Goal: Information Seeking & Learning: Learn about a topic

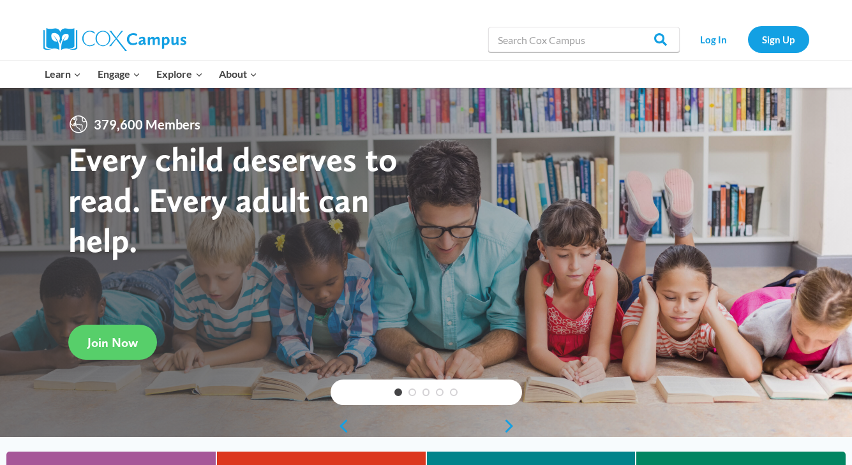
scroll to position [221, 0]
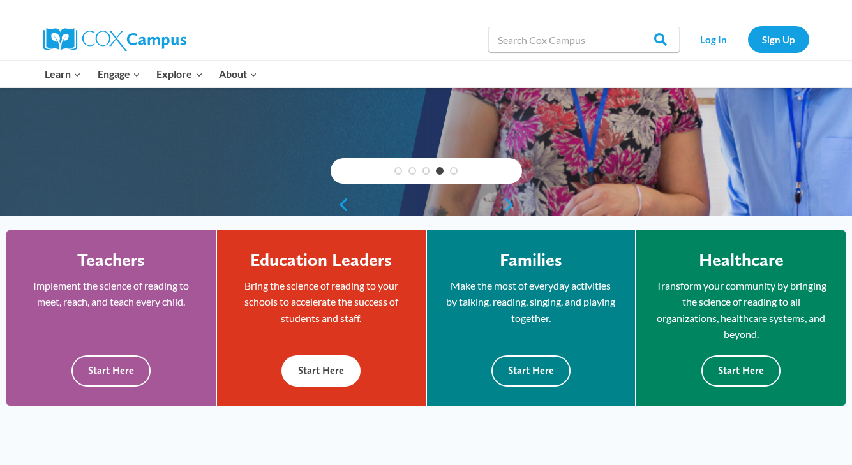
click at [308, 376] on button "Start Here" at bounding box center [320, 370] width 79 height 31
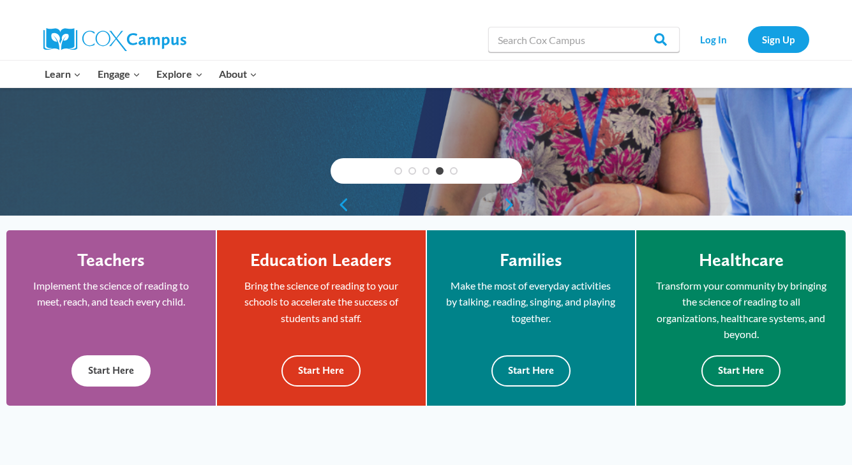
click at [122, 378] on button "Start Here" at bounding box center [110, 370] width 79 height 31
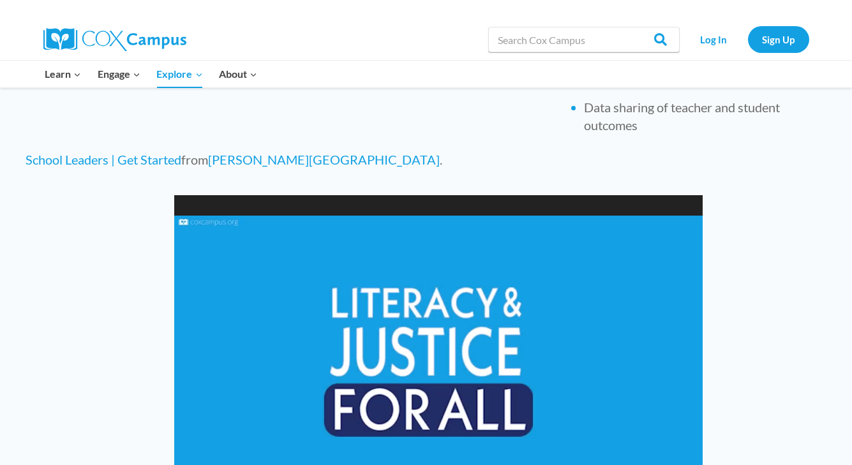
scroll to position [931, 0]
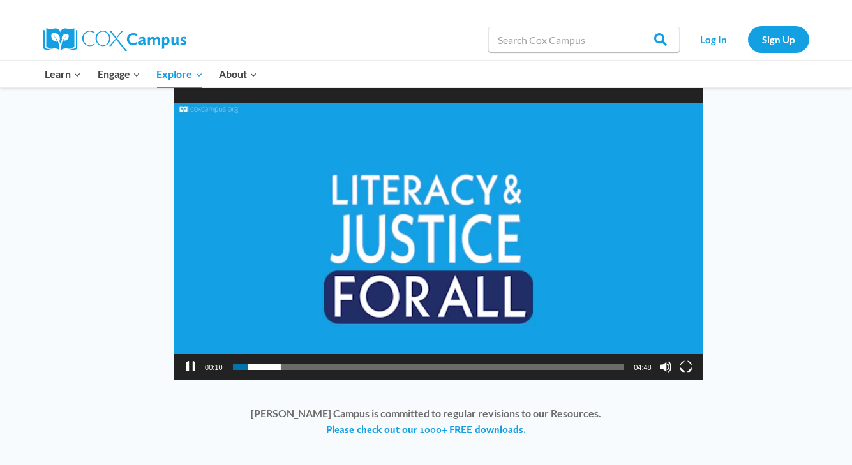
click at [191, 372] on button "Pause" at bounding box center [190, 366] width 13 height 13
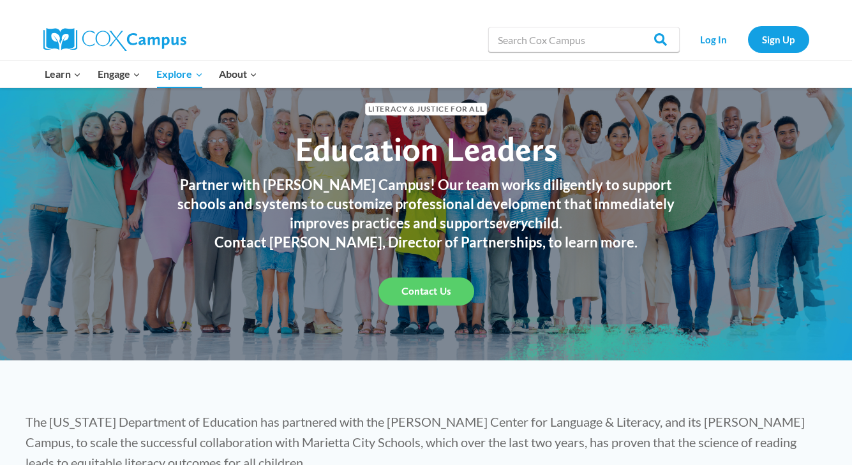
scroll to position [40, 0]
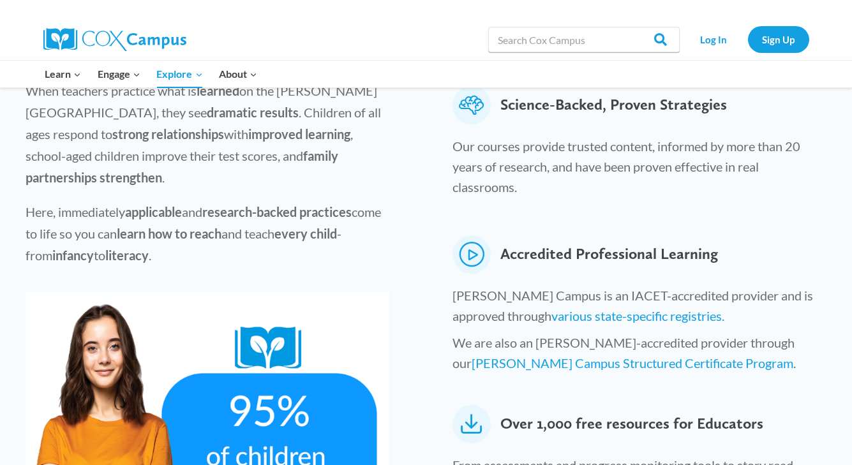
scroll to position [490, 0]
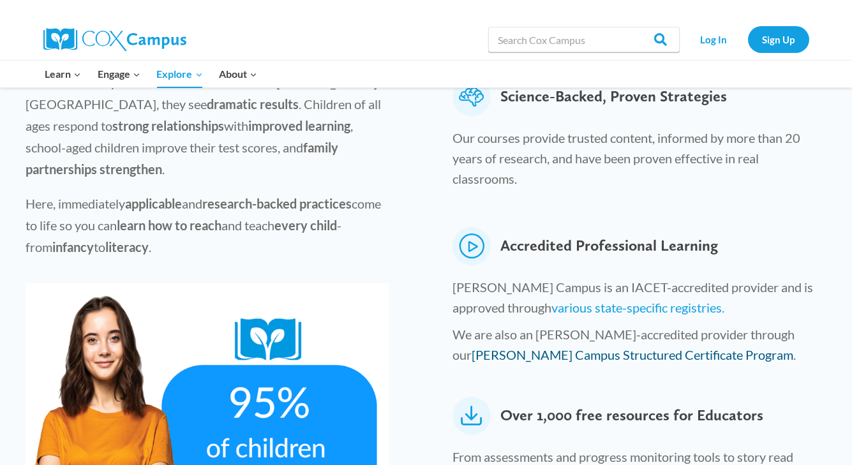
click at [558, 347] on link "Cox Campus Structured Certificate Program" at bounding box center [631, 354] width 321 height 15
click at [603, 347] on link "Cox Campus Structured Certificate Program" at bounding box center [631, 354] width 321 height 15
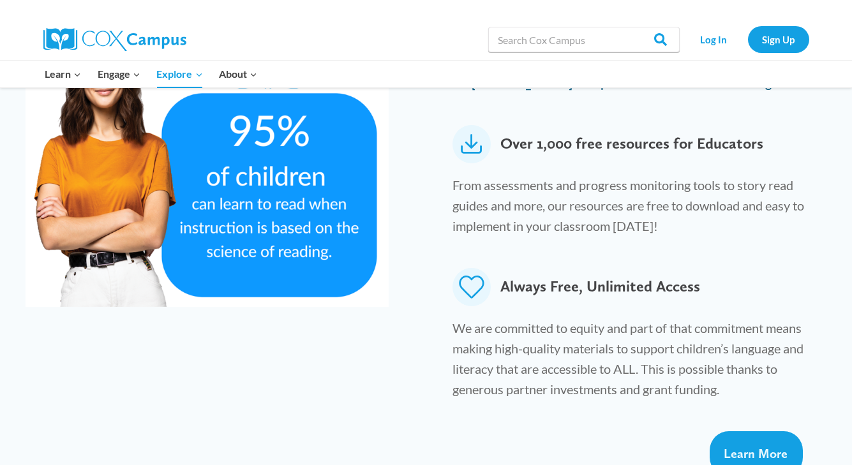
scroll to position [816, 0]
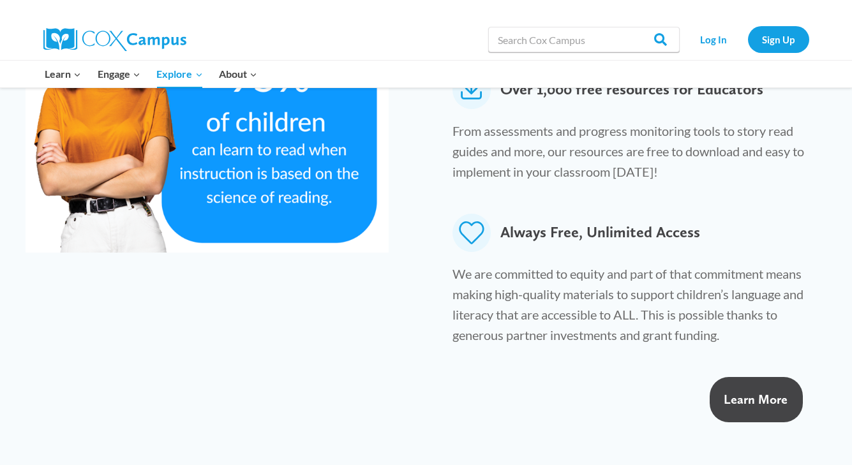
click at [761, 377] on link "Learn More" at bounding box center [755, 399] width 93 height 45
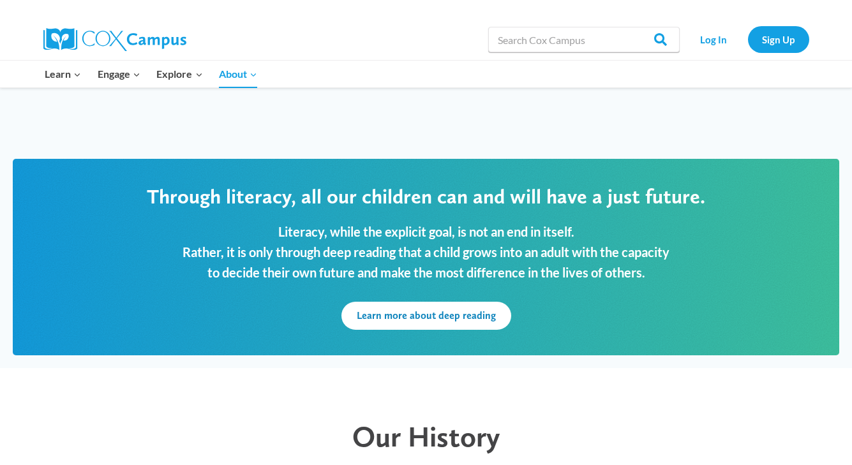
scroll to position [1197, 0]
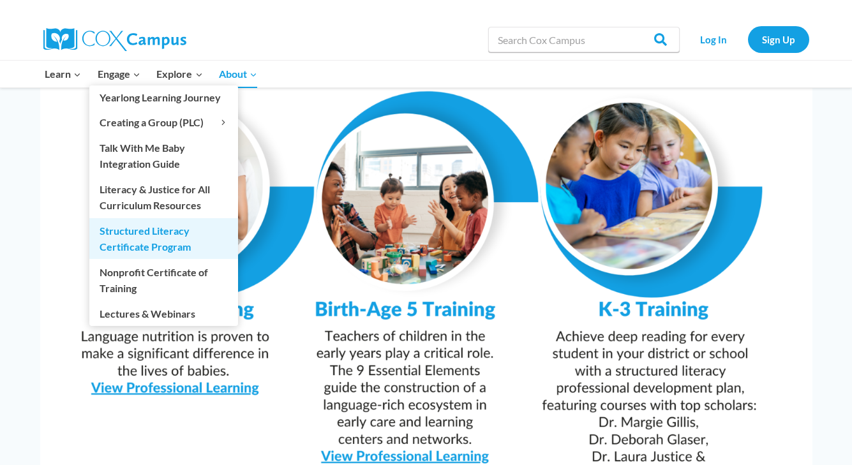
click at [160, 229] on link "Structured Literacy Certificate Program" at bounding box center [163, 238] width 149 height 41
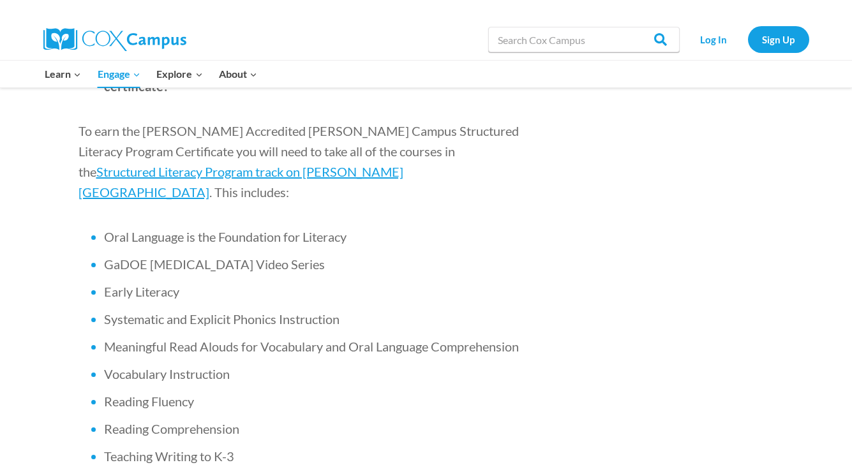
scroll to position [796, 0]
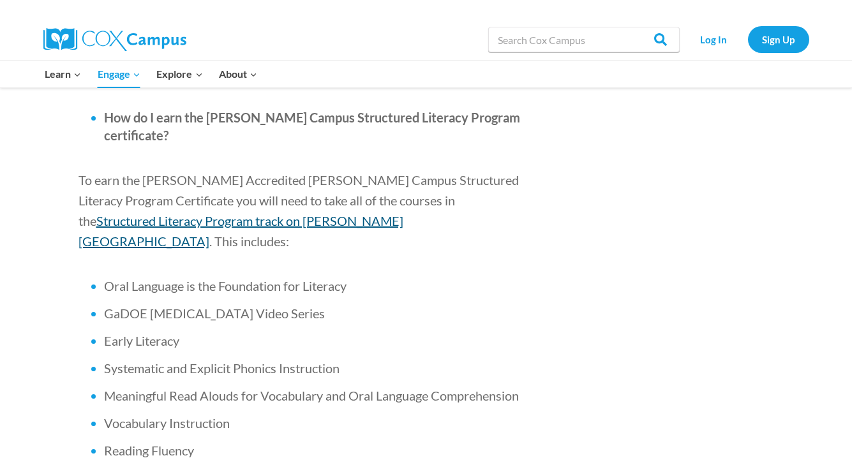
click at [403, 213] on span "Structured Literacy Program track on [PERSON_NAME][GEOGRAPHIC_DATA]" at bounding box center [240, 231] width 325 height 36
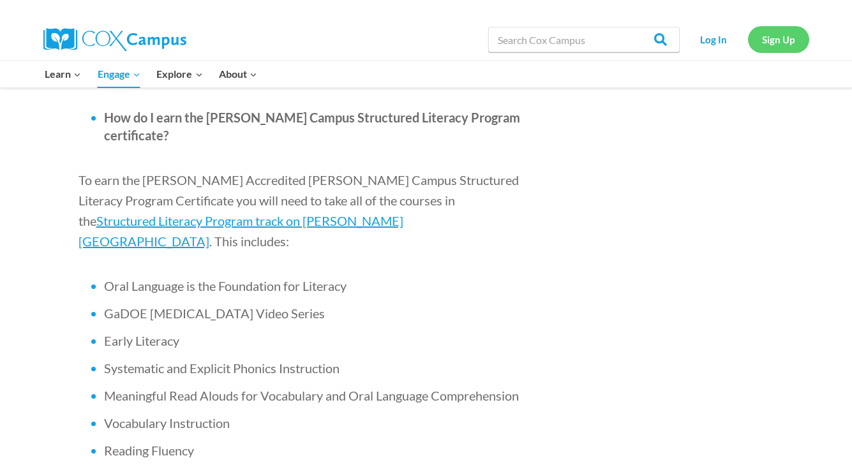
click at [771, 44] on link "Sign Up" at bounding box center [778, 39] width 61 height 26
